Goal: Task Accomplishment & Management: Complete application form

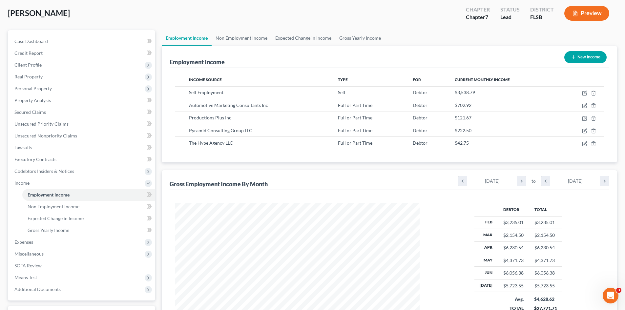
scroll to position [122, 258]
click at [583, 118] on icon "button" at bounding box center [584, 118] width 5 height 5
select select "0"
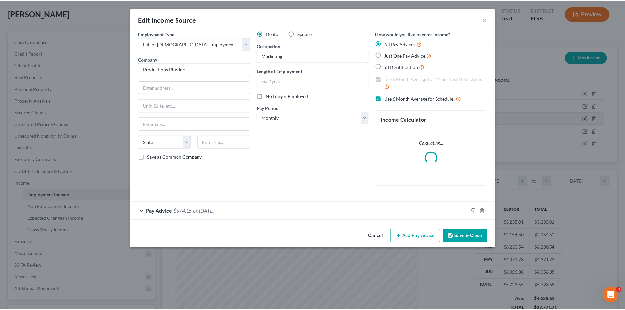
scroll to position [123, 260]
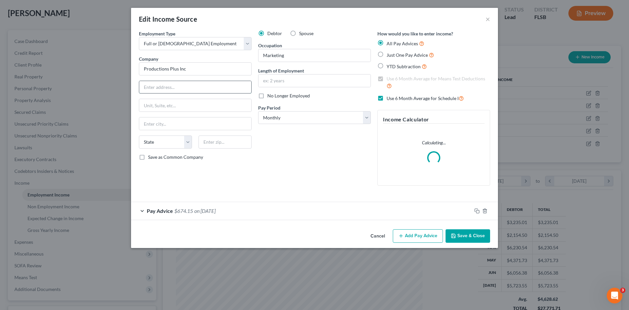
click at [148, 85] on input "text" at bounding box center [195, 87] width 112 height 12
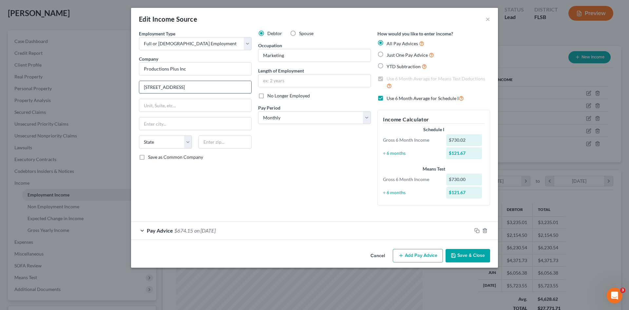
type input "[STREET_ADDRESS]"
type input "Suite 2156"
type input "48025"
type input "Franklin"
select select "23"
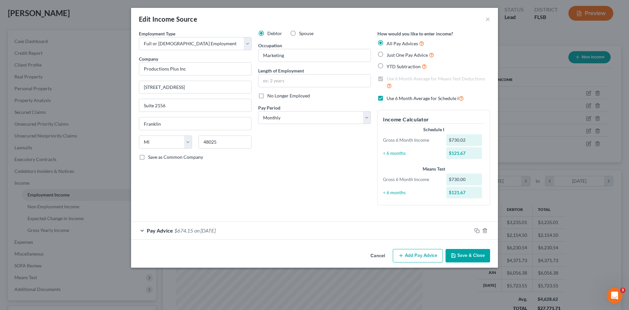
click at [467, 256] on button "Save & Close" at bounding box center [468, 256] width 45 height 14
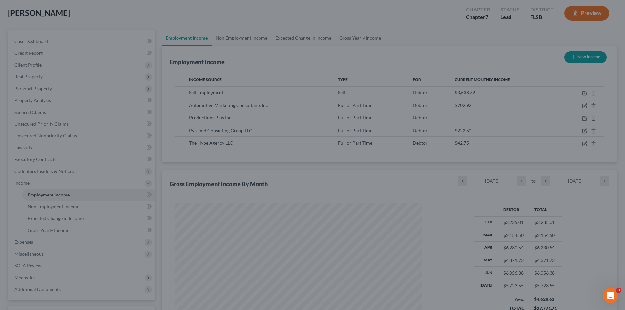
scroll to position [327732, 327597]
